Goal: Use online tool/utility: Utilize a website feature to perform a specific function

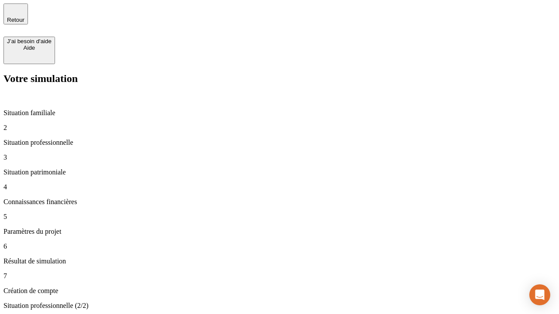
type input "30 000"
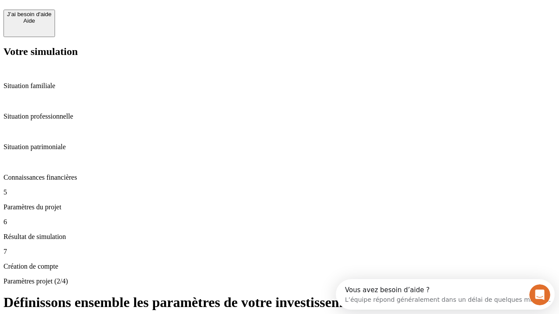
scroll to position [8, 0]
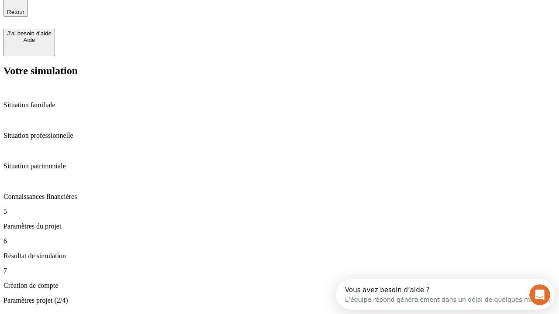
type input "25"
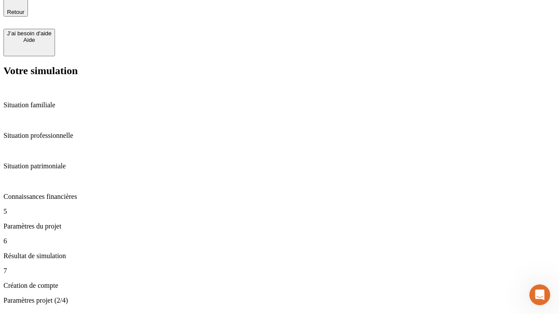
scroll to position [0, 0]
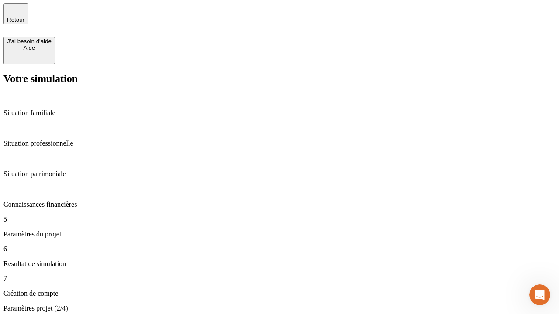
type input "1 000"
type input "640"
